Goal: Check status: Check status

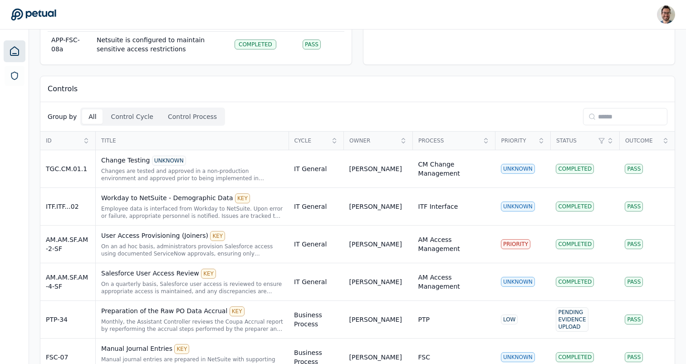
scroll to position [153, 0]
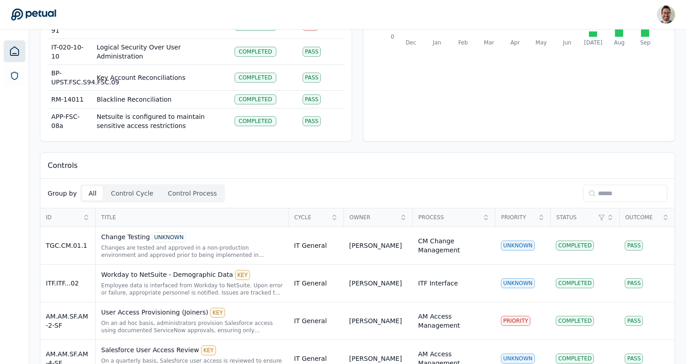
click at [585, 201] on input at bounding box center [625, 193] width 84 height 17
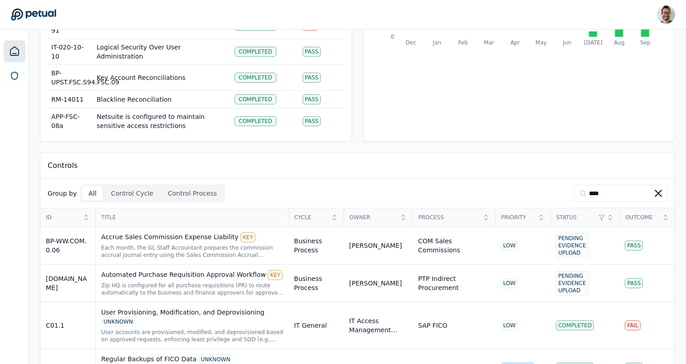
type input "****"
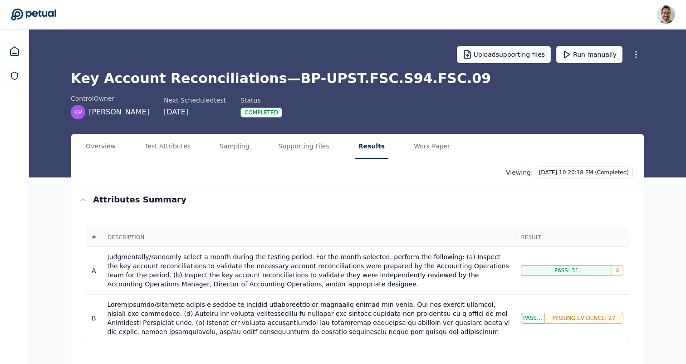
click at [294, 278] on div "Judgmentally/randomly select a month during the testing period. For the month s…" at bounding box center [309, 270] width 402 height 36
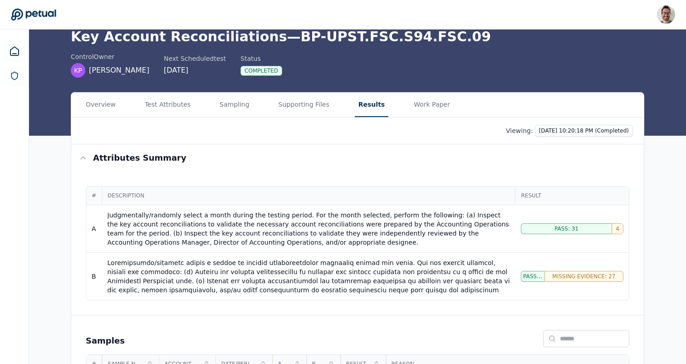
scroll to position [43, 0]
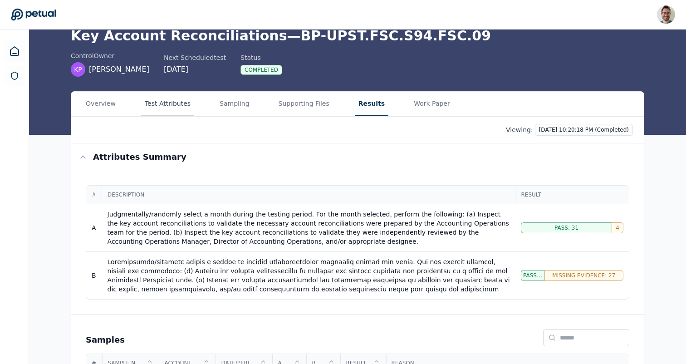
click at [164, 100] on button "Test Attributes" at bounding box center [167, 104] width 53 height 25
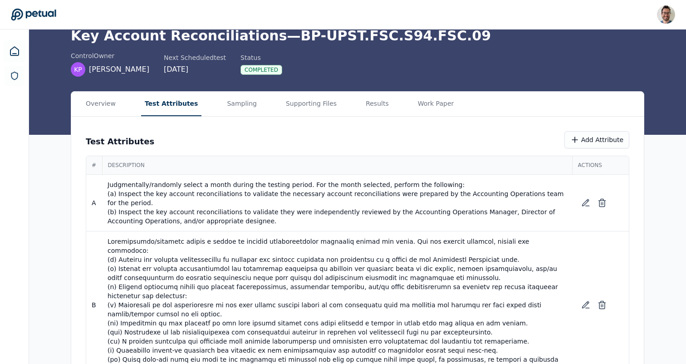
scroll to position [54, 0]
